Goal: Find contact information: Find contact information

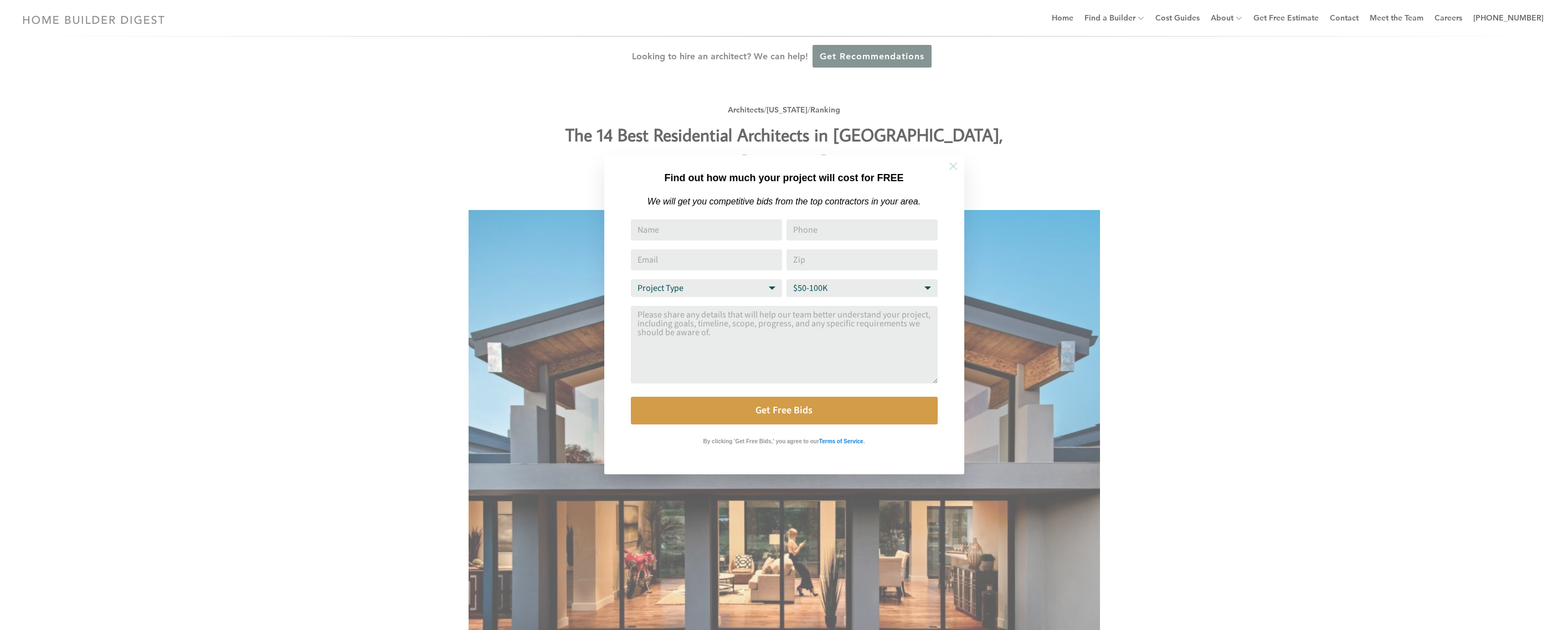
click at [952, 168] on icon at bounding box center [954, 167] width 12 height 12
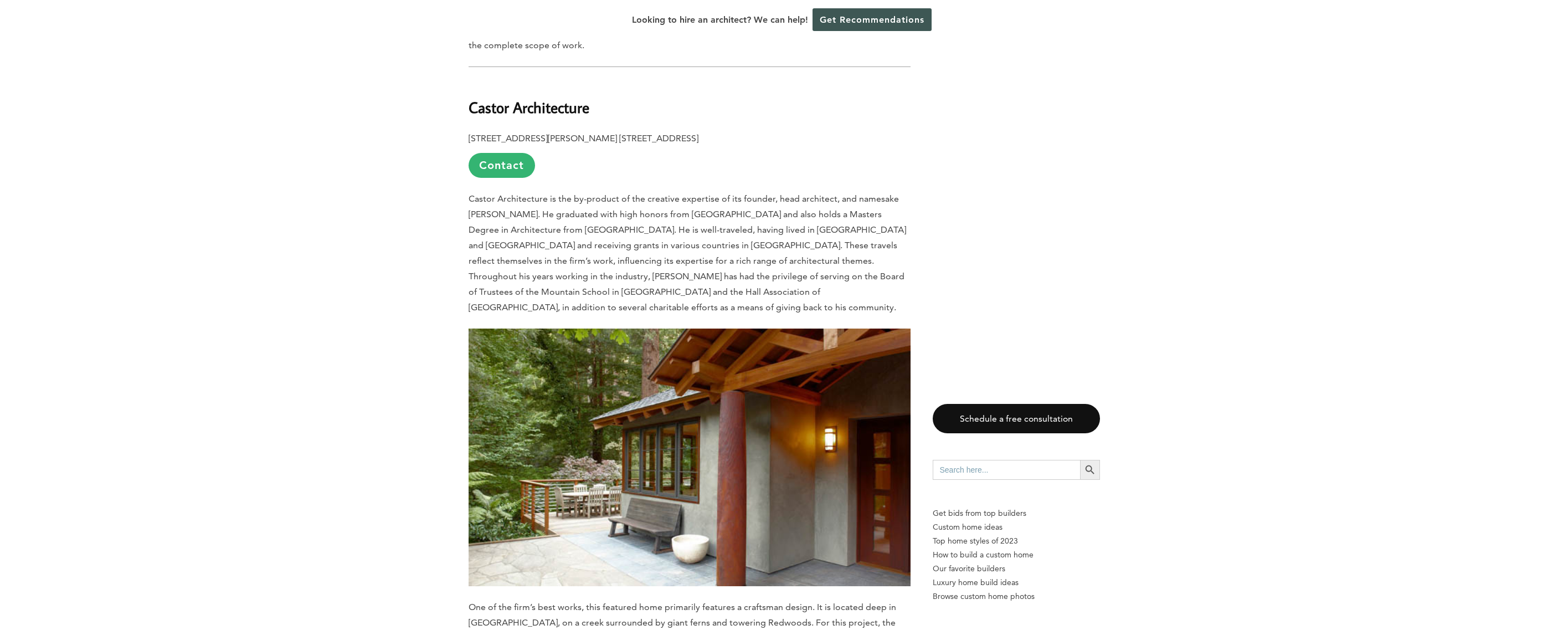
scroll to position [809, 0]
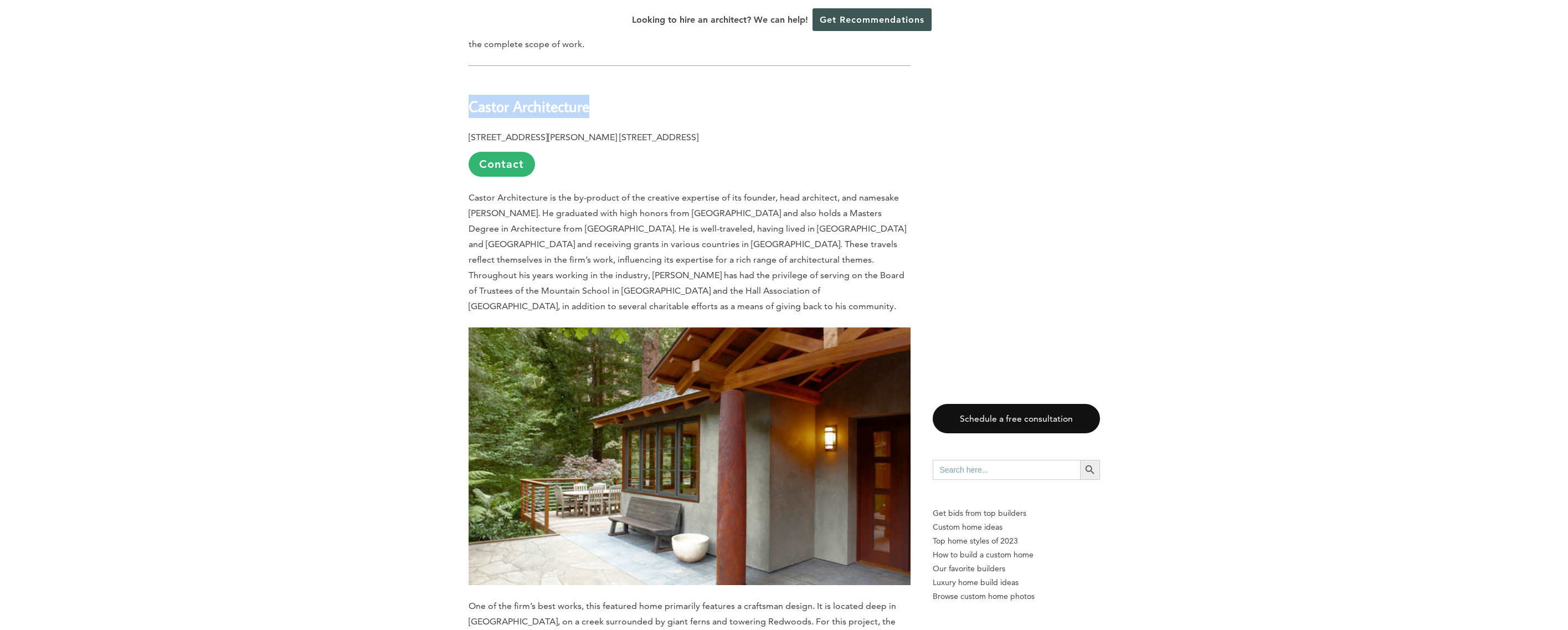
drag, startPoint x: 472, startPoint y: 79, endPoint x: 587, endPoint y: 82, distance: 115.0
click at [587, 96] on b "Castor Architecture" at bounding box center [529, 106] width 121 height 19
click at [572, 96] on b "Castor Architecture" at bounding box center [529, 106] width 121 height 19
click at [476, 96] on b "Castor Architecture" at bounding box center [529, 106] width 121 height 19
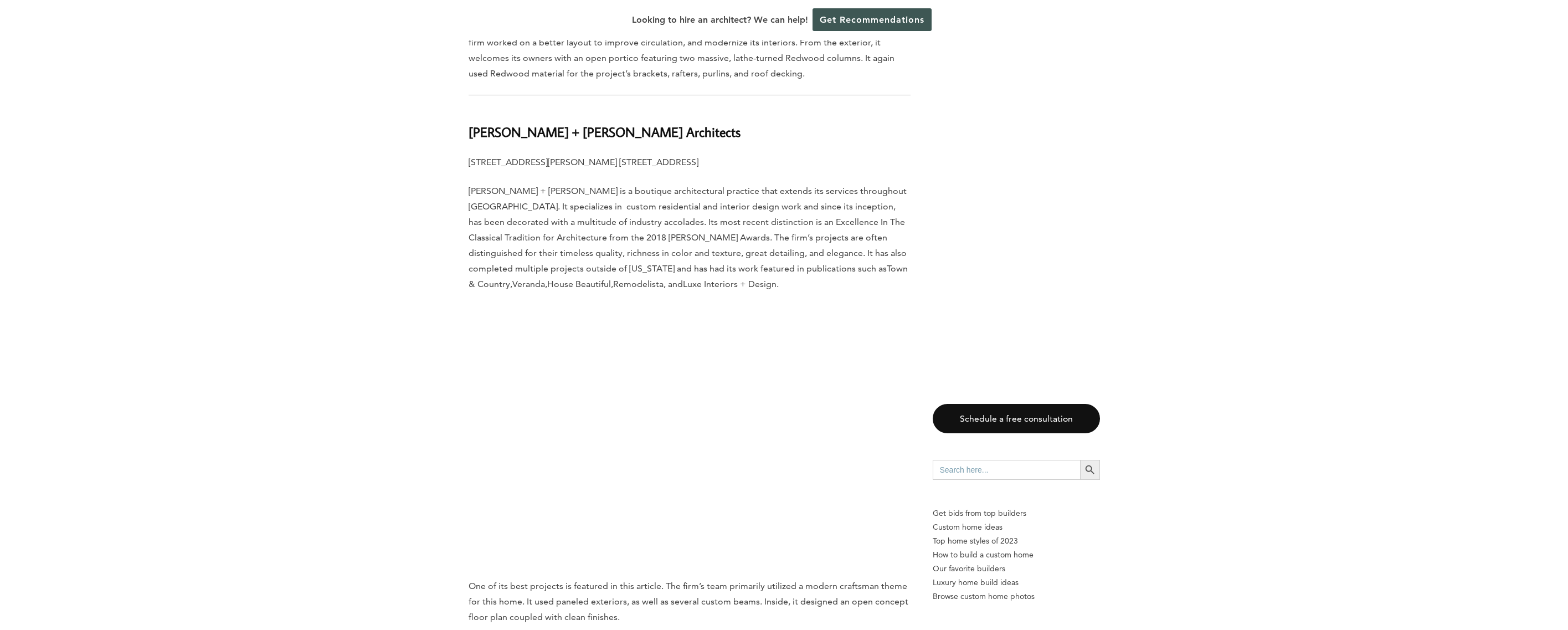
scroll to position [1415, 0]
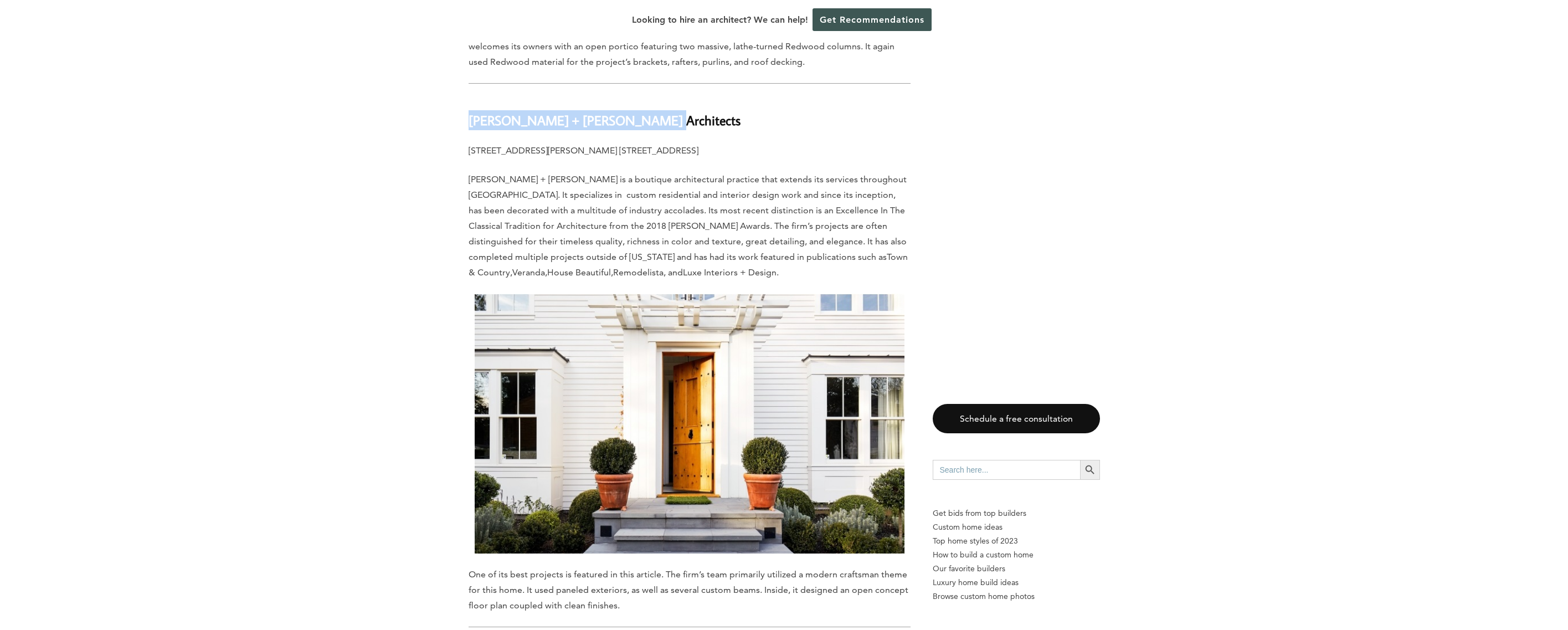
drag, startPoint x: 467, startPoint y: 93, endPoint x: 632, endPoint y: 101, distance: 165.2
click at [597, 111] on b "[PERSON_NAME] + [PERSON_NAME] Architects" at bounding box center [604, 120] width 272 height 17
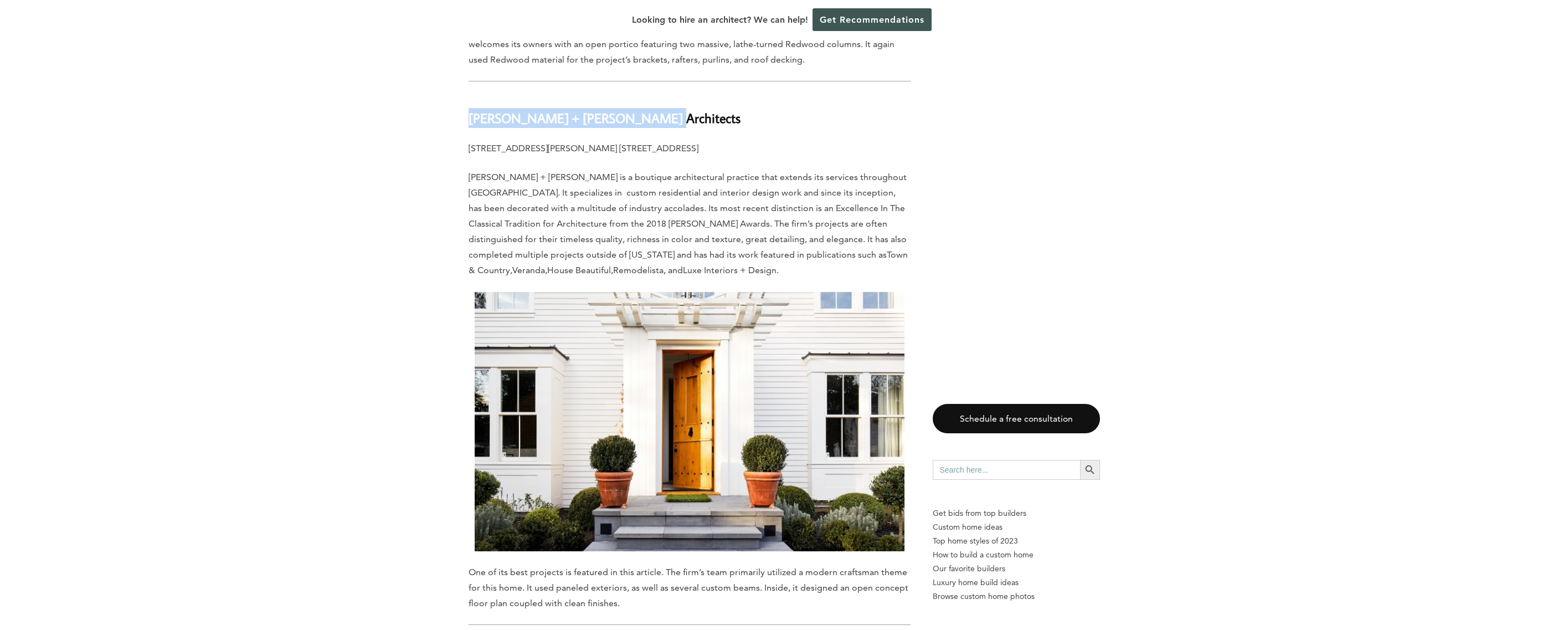
drag, startPoint x: 469, startPoint y: 94, endPoint x: 657, endPoint y: 96, distance: 188.0
click at [658, 96] on h3 "[PERSON_NAME] + [PERSON_NAME] Architects" at bounding box center [689, 111] width 442 height 33
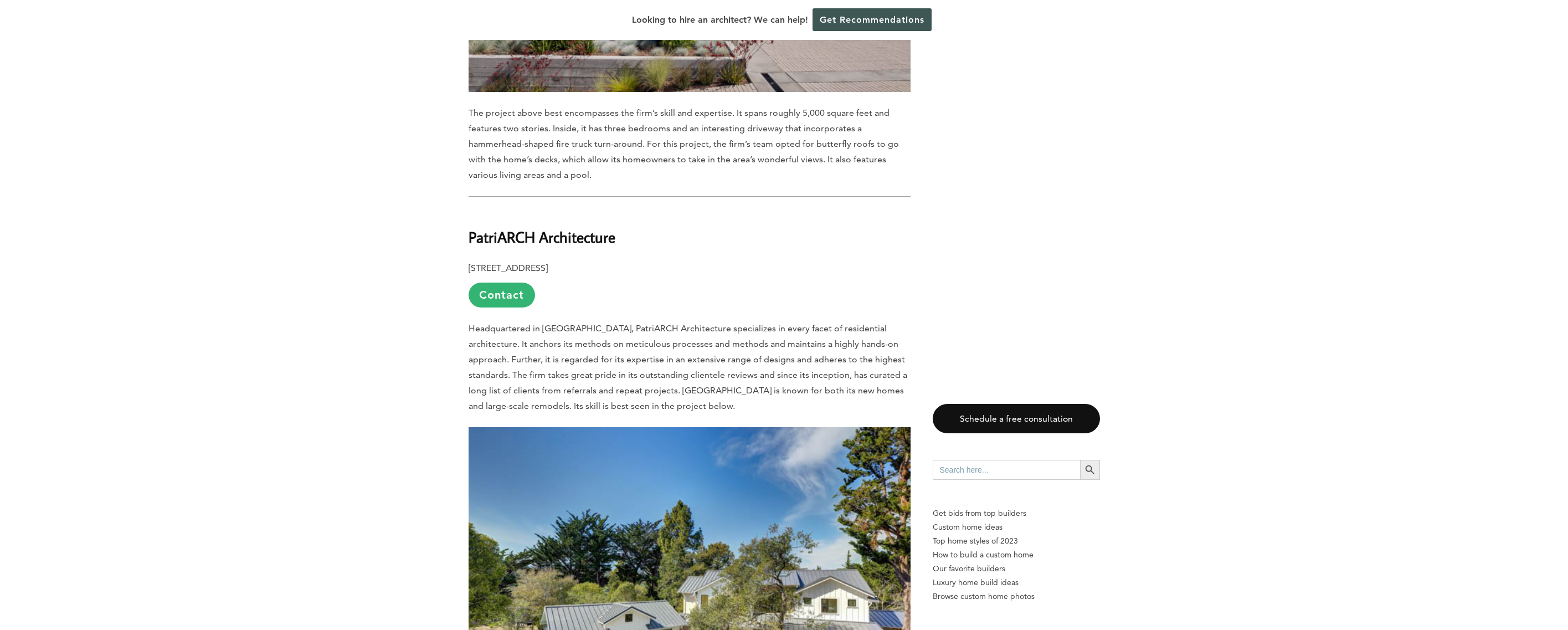
scroll to position [5844, 0]
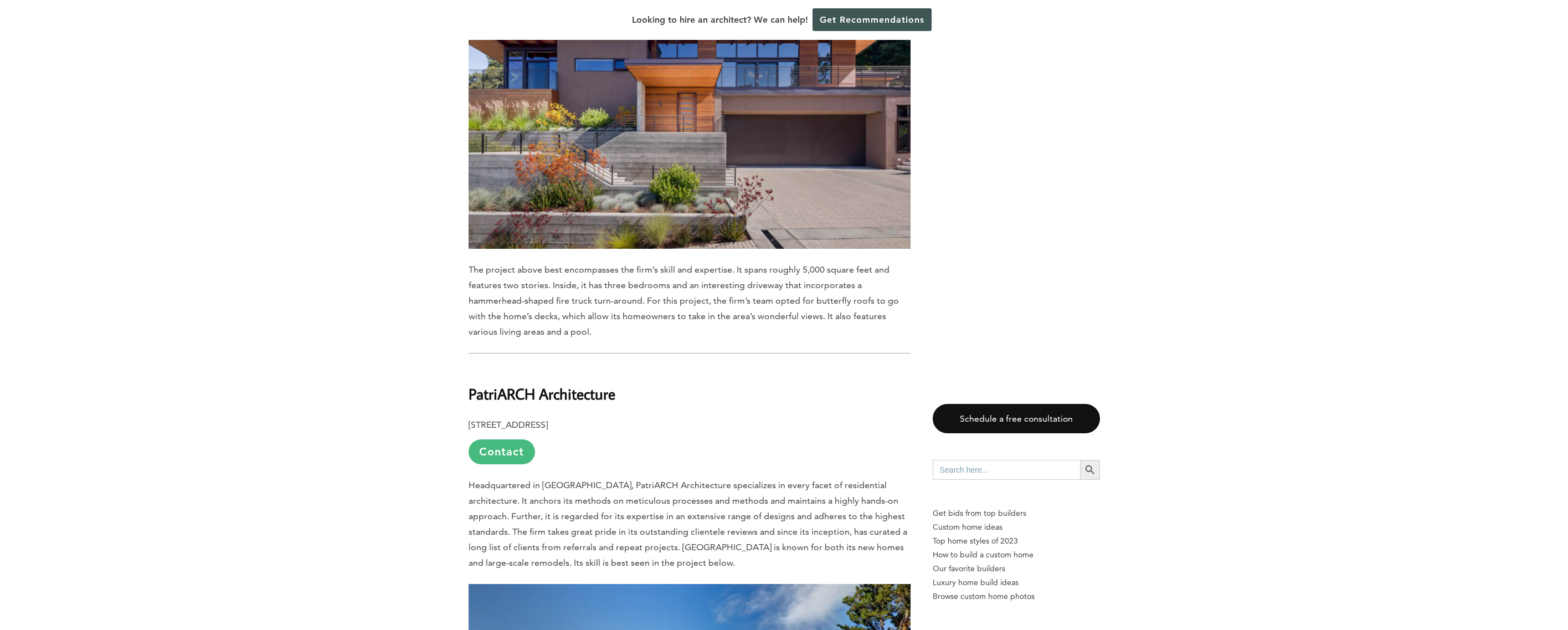
click at [513, 440] on link "Contact" at bounding box center [502, 452] width 66 height 25
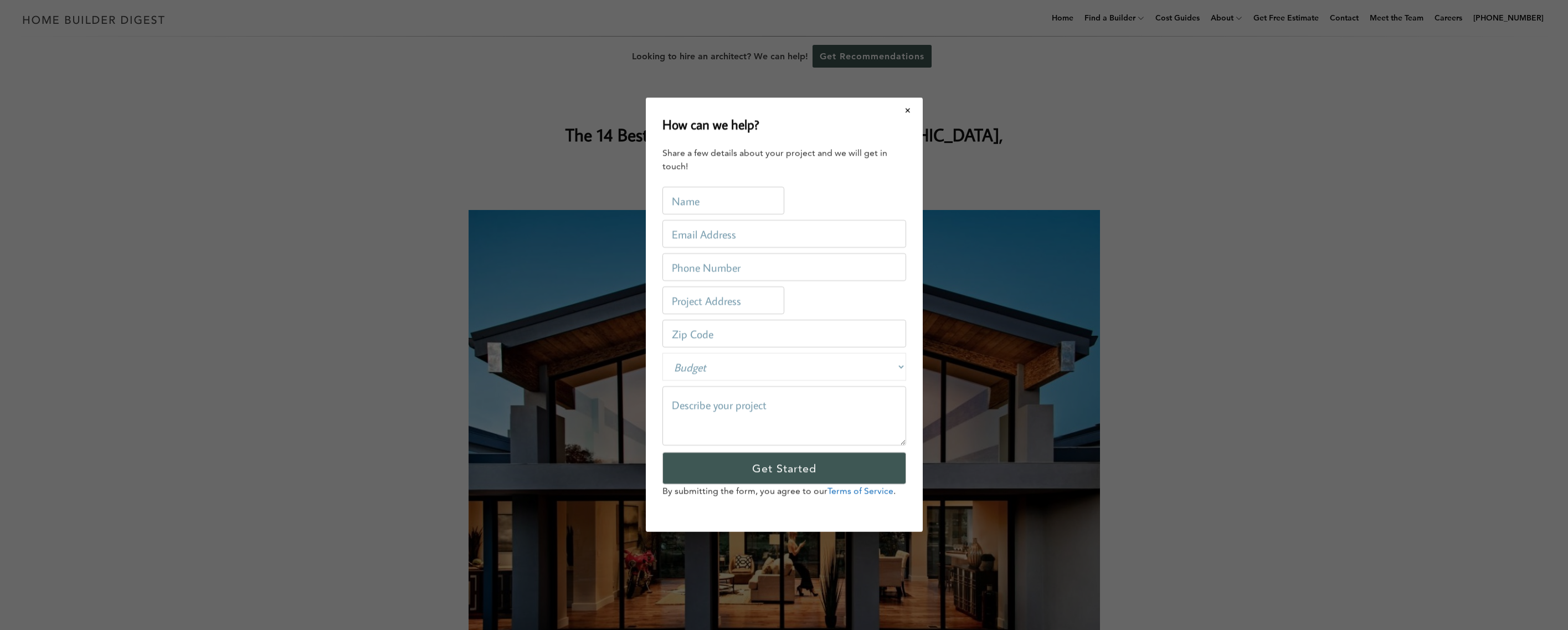
drag, startPoint x: 378, startPoint y: 268, endPoint x: 382, endPoint y: 310, distance: 42.2
click at [377, 269] on div "How can we help? Share a few details about your project and we will get in touc…" at bounding box center [784, 315] width 1568 height 630
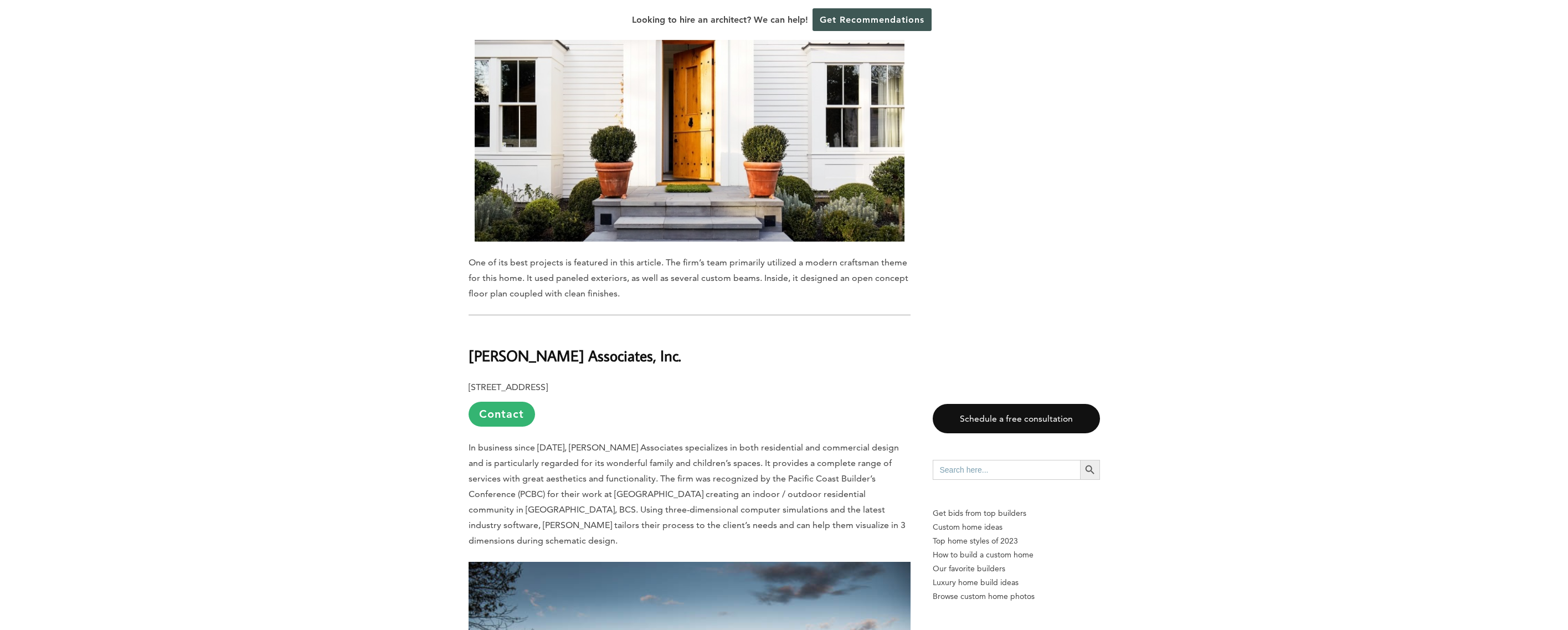
scroll to position [1733, 0]
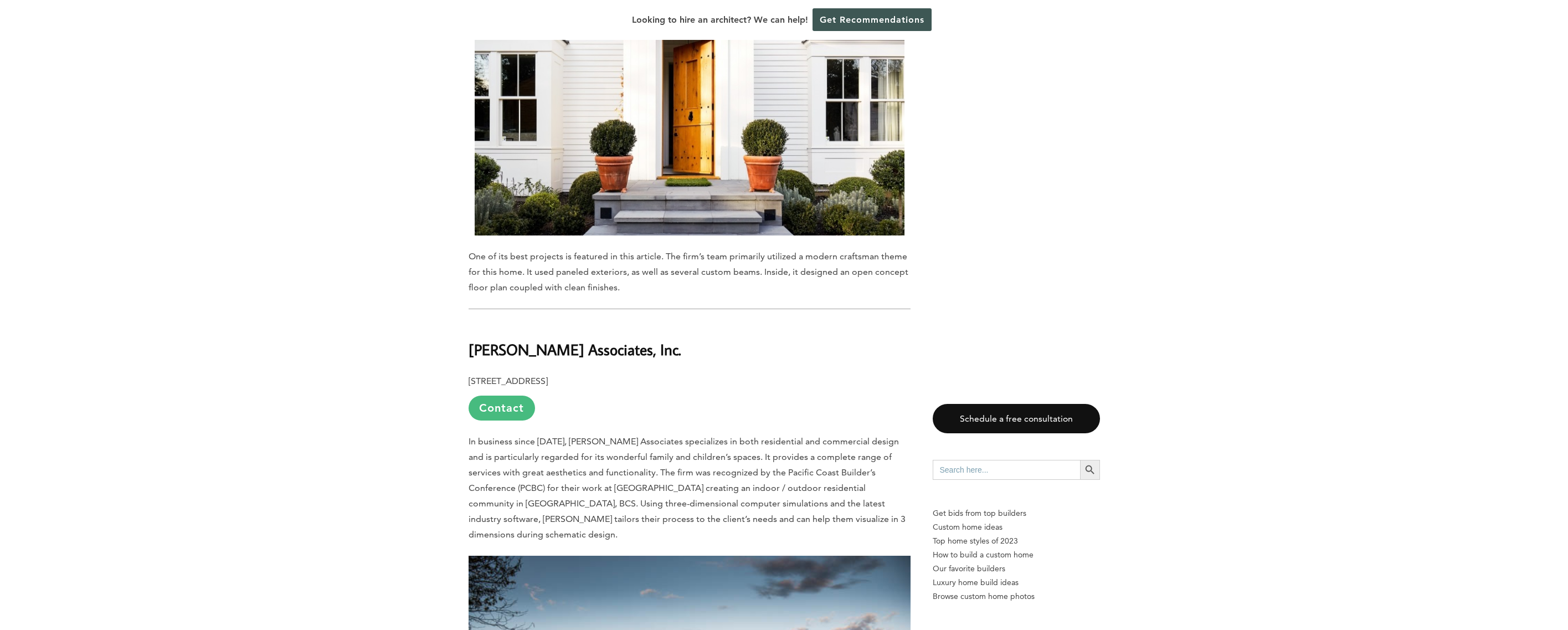
click at [492, 396] on link "Contact" at bounding box center [502, 408] width 66 height 25
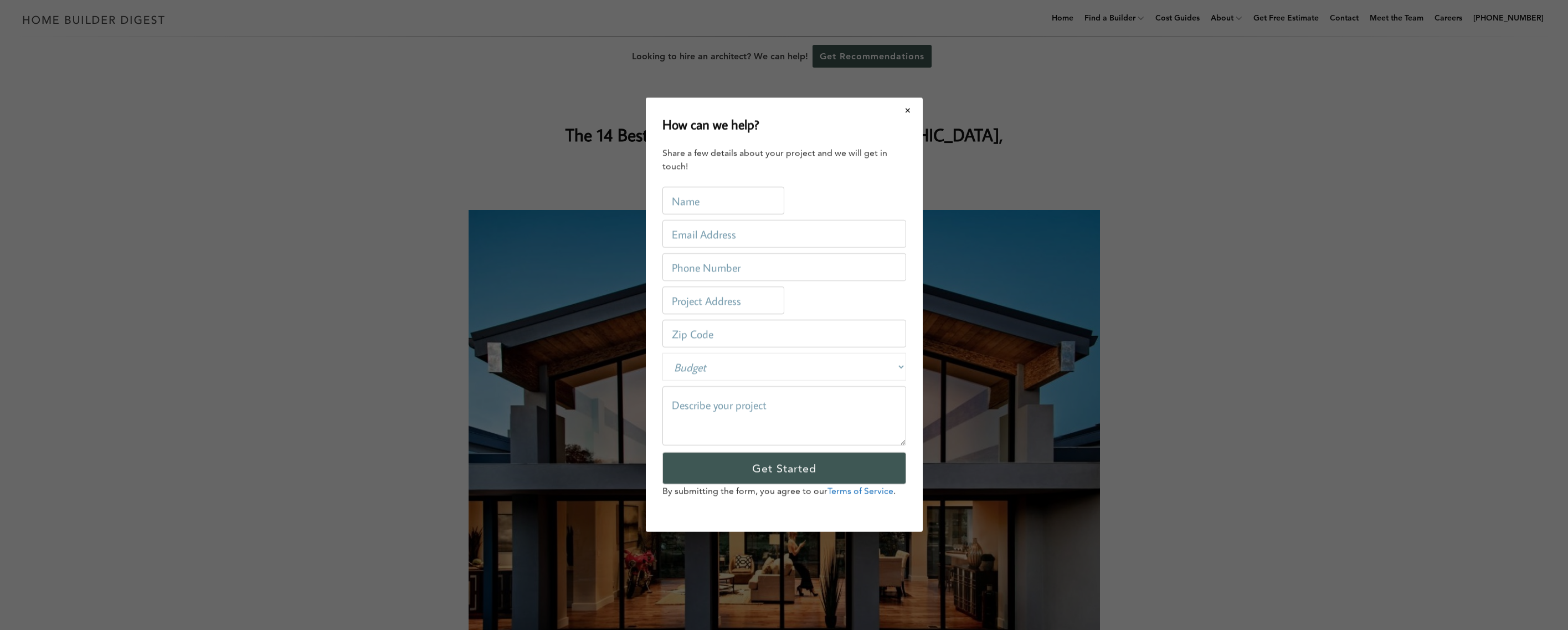
scroll to position [0, 0]
click at [914, 111] on button "Close modal" at bounding box center [908, 110] width 29 height 23
